Goal: Information Seeking & Learning: Learn about a topic

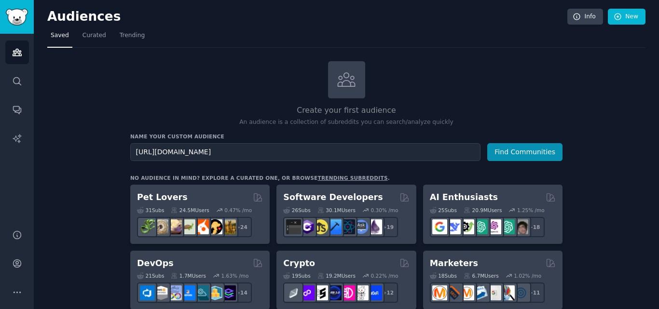
click at [237, 154] on input "[URL][DOMAIN_NAME]" at bounding box center [305, 152] width 350 height 18
click at [532, 153] on button "Find Communities" at bounding box center [524, 152] width 75 height 18
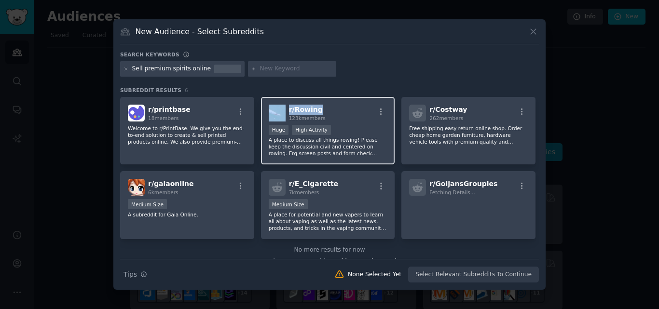
drag, startPoint x: 324, startPoint y: 113, endPoint x: 284, endPoint y: 112, distance: 40.0
click at [284, 112] on div "r/ Rowing 123k members" at bounding box center [328, 113] width 119 height 17
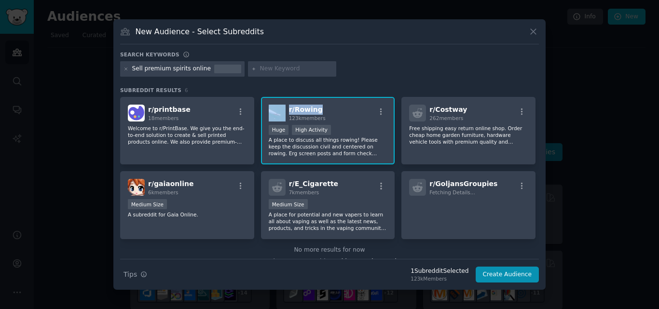
copy div "r/ Rowing"
click at [533, 28] on icon at bounding box center [533, 32] width 10 height 10
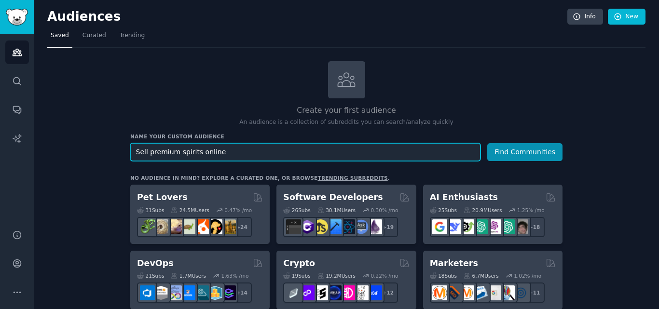
click at [280, 156] on input "Sell premium spirits online" at bounding box center [305, 152] width 350 height 18
paste input "Whisky auction"
type input "Whisky auctions online"
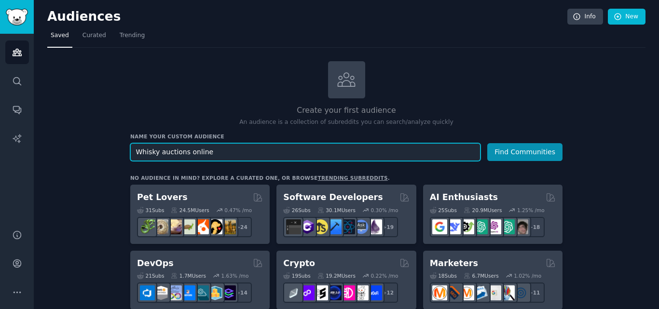
click at [487, 143] on button "Find Communities" at bounding box center [524, 152] width 75 height 18
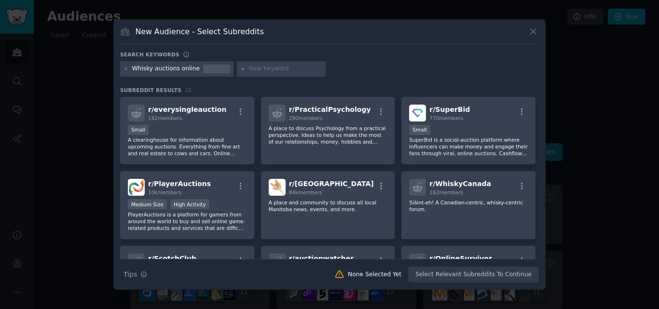
click at [538, 29] on icon at bounding box center [533, 32] width 10 height 10
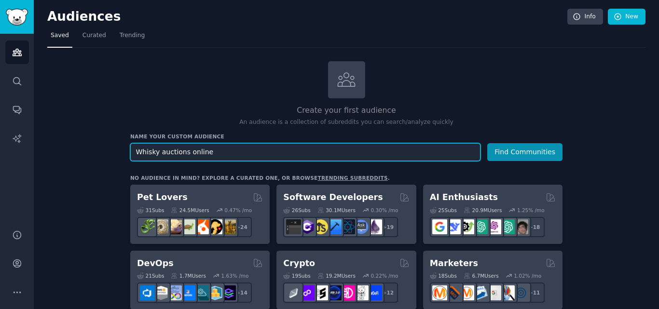
click at [187, 150] on input "Whisky auctions online" at bounding box center [305, 152] width 350 height 18
click at [182, 150] on input "Whisky auctions online" at bounding box center [305, 152] width 350 height 18
type input "Whisky online"
click at [487, 143] on button "Find Communities" at bounding box center [524, 152] width 75 height 18
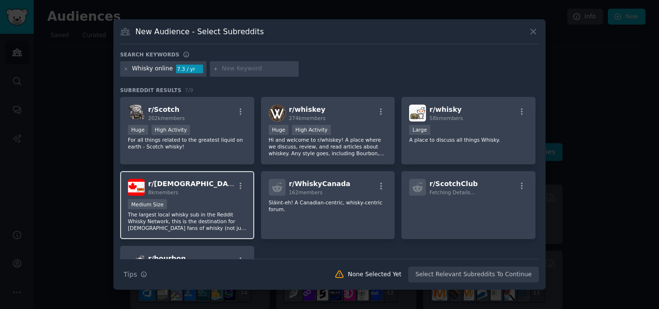
scroll to position [88, 0]
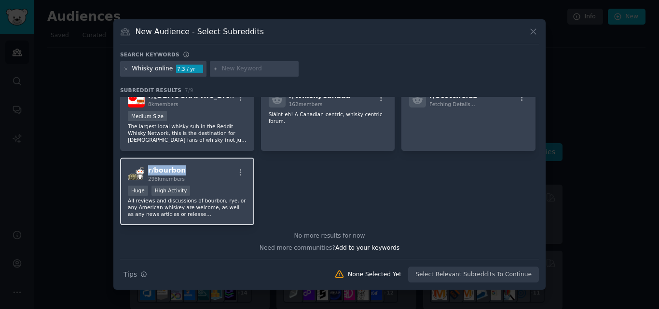
drag, startPoint x: 180, startPoint y: 170, endPoint x: 148, endPoint y: 172, distance: 32.4
click at [148, 172] on h2 "r/ bourbon 298k members" at bounding box center [167, 173] width 38 height 17
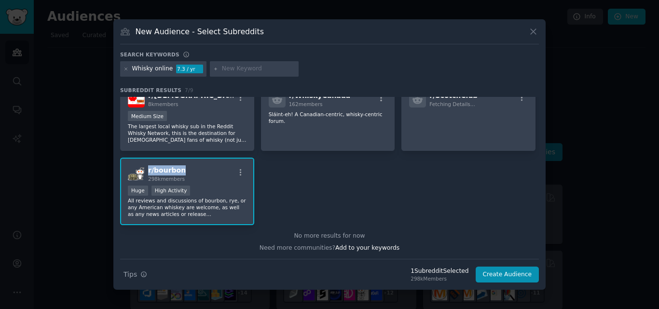
copy span "r/ bourbon"
